Goal: Find contact information: Find contact information

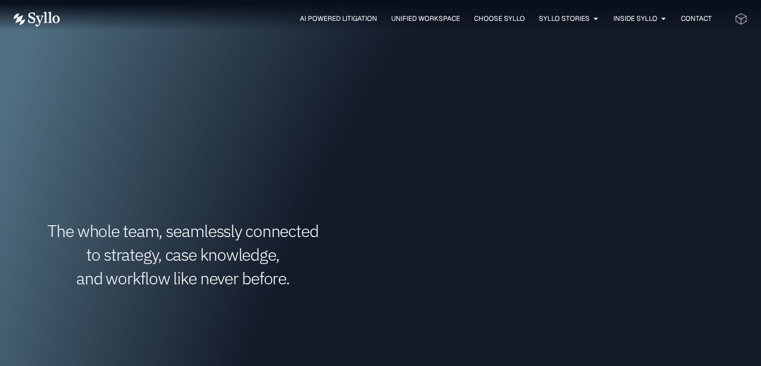
scroll to position [328, 0]
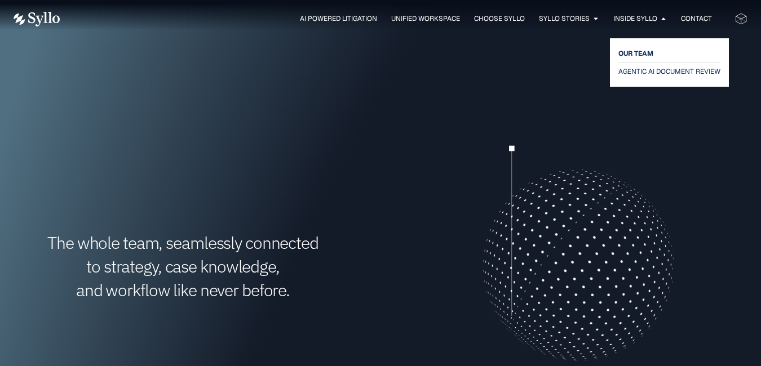
click at [634, 52] on span "OUR TEAM" at bounding box center [635, 54] width 35 height 14
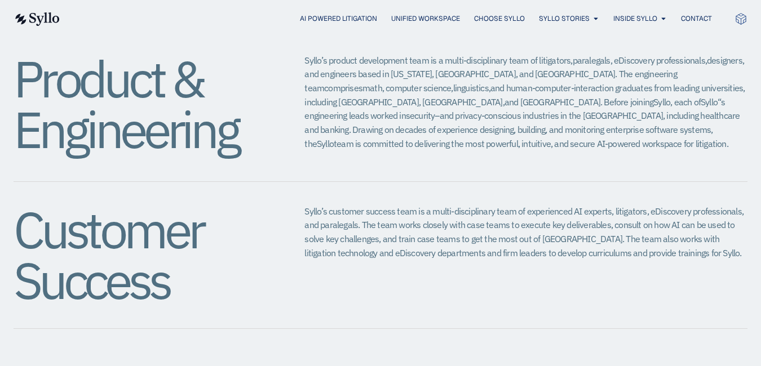
scroll to position [1256, 0]
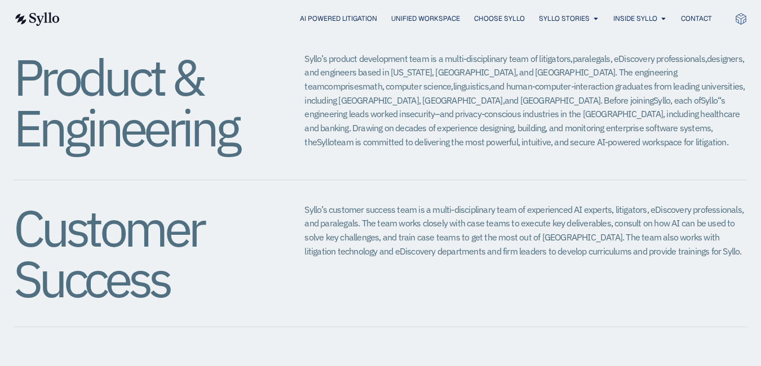
click at [689, 12] on div "AI Powered Litigation Unified Workspace Choose Syllo Syllo Stories Close Syllo …" at bounding box center [380, 18] width 733 height 15
click at [690, 19] on span "Contact" at bounding box center [696, 19] width 31 height 10
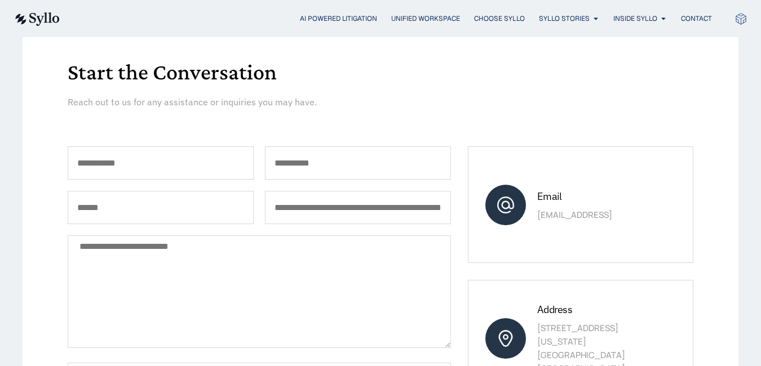
scroll to position [165, 0]
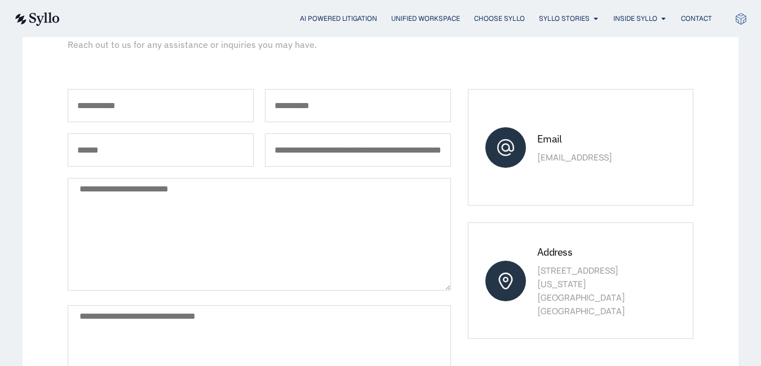
click at [137, 96] on input "First Name *" at bounding box center [161, 105] width 186 height 33
type input "*******"
type input "**********"
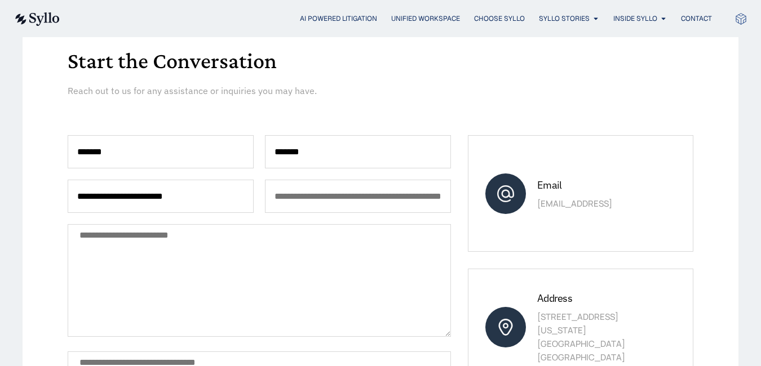
scroll to position [114, 0]
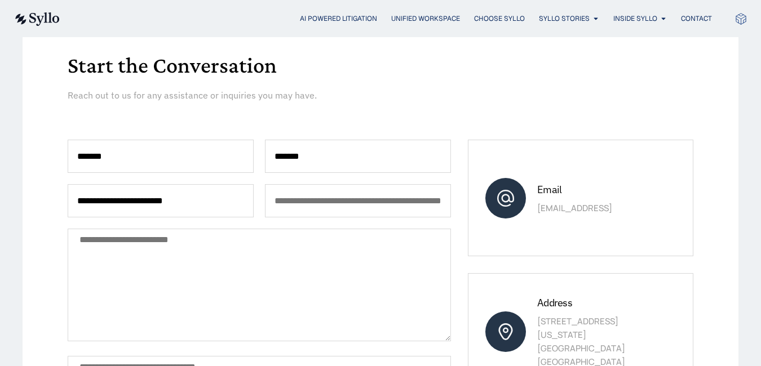
drag, startPoint x: 596, startPoint y: 210, endPoint x: 539, endPoint y: 212, distance: 57.5
click at [539, 212] on p "[EMAIL_ADDRESS]" at bounding box center [599, 209] width 125 height 14
copy p "[EMAIL_ADDRESS]"
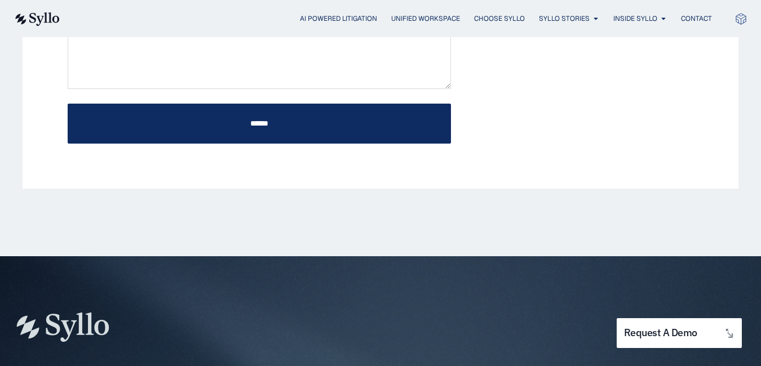
scroll to position [0, 0]
